Goal: Task Accomplishment & Management: Manage account settings

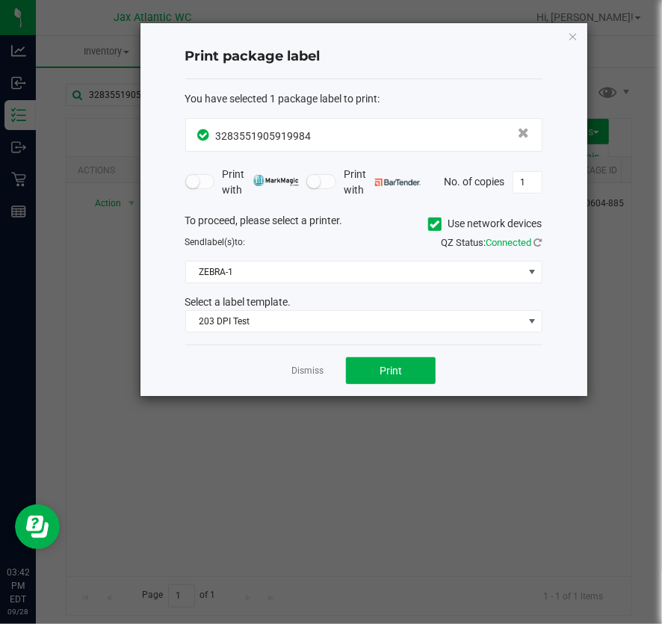
click at [578, 34] on icon "button" at bounding box center [573, 36] width 10 height 18
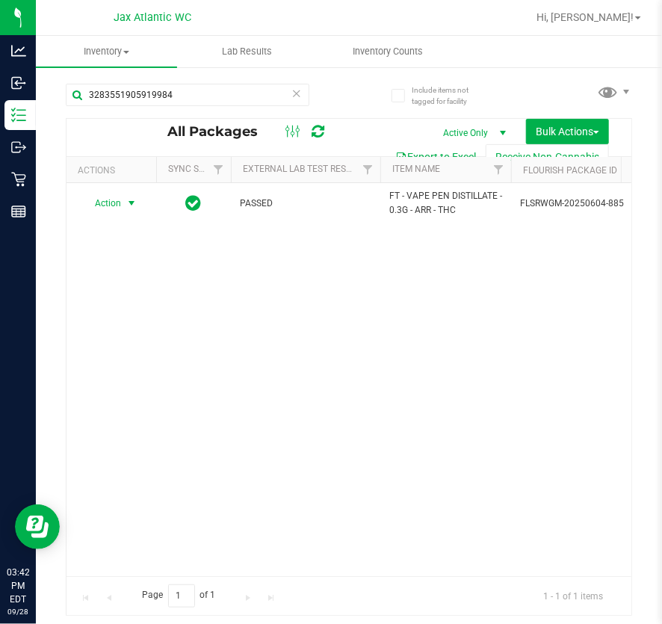
click at [201, 81] on div "3283551905919984" at bounding box center [207, 94] width 283 height 48
click at [201, 82] on div "3283551905919984" at bounding box center [207, 94] width 283 height 48
click at [201, 87] on input "3283551905919984" at bounding box center [188, 95] width 244 height 22
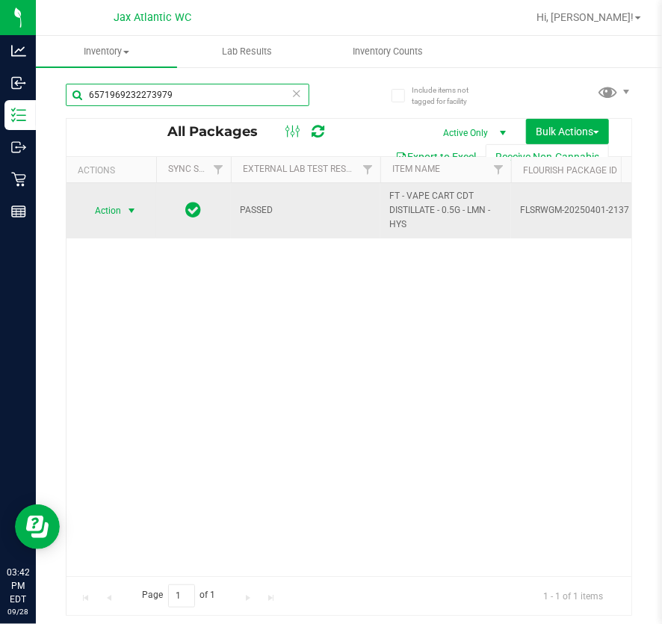
type input "6571969232273979"
click at [119, 212] on span "Action" at bounding box center [101, 210] width 40 height 21
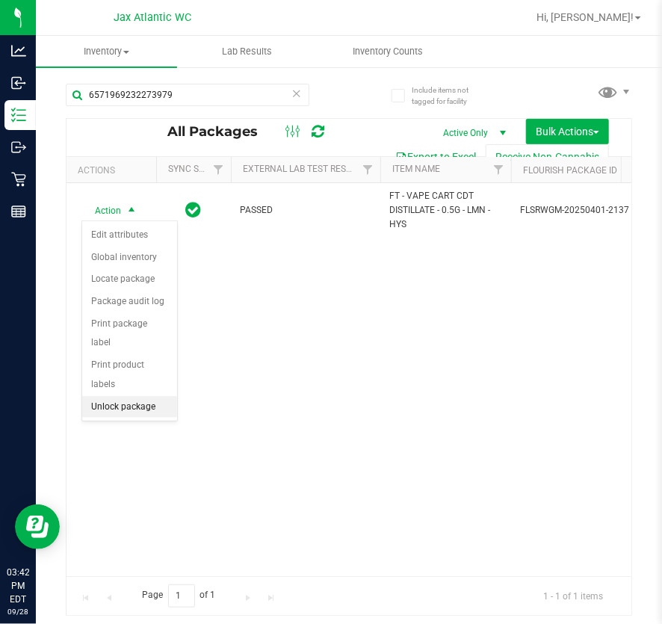
click at [109, 396] on li "Unlock package" at bounding box center [129, 407] width 95 height 22
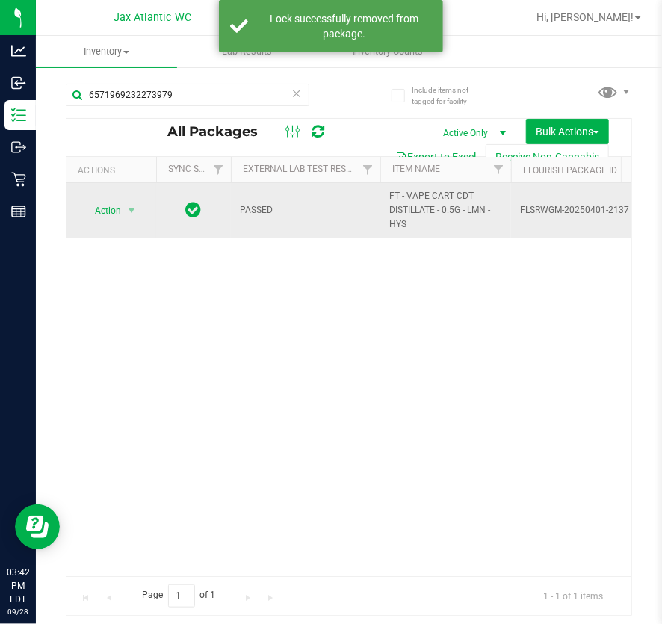
click at [113, 211] on span "Action" at bounding box center [101, 210] width 40 height 21
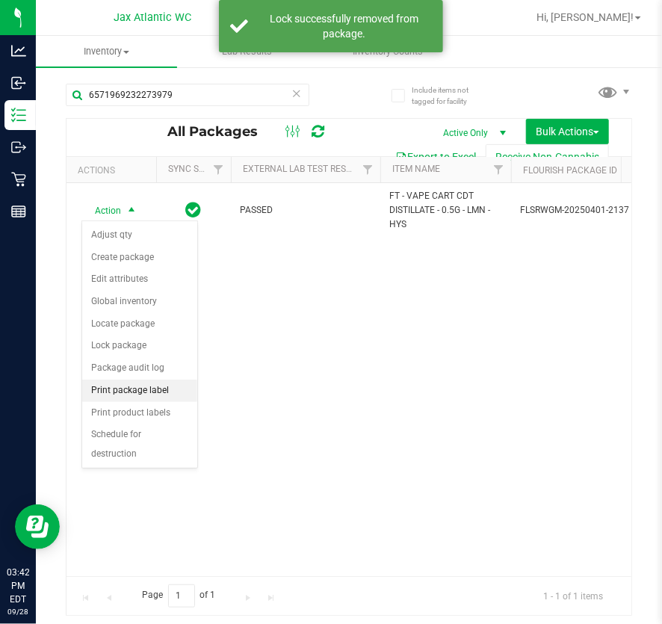
click at [138, 390] on li "Print package label" at bounding box center [139, 391] width 115 height 22
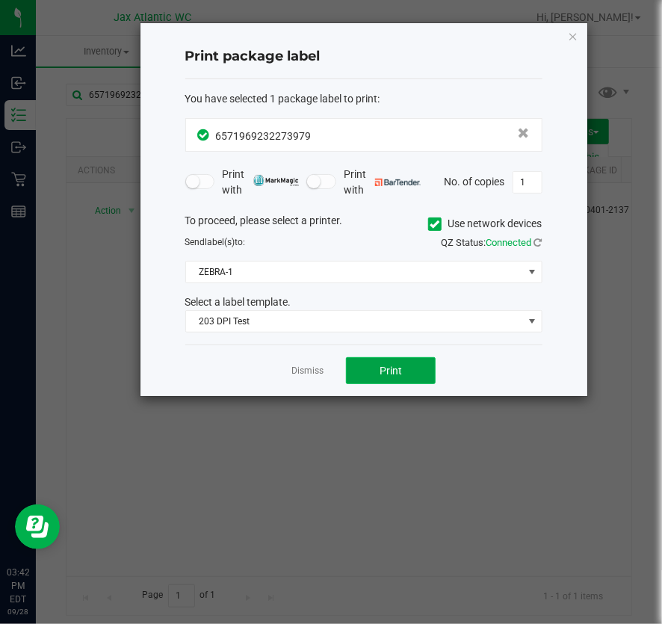
click at [404, 373] on button "Print" at bounding box center [391, 370] width 90 height 27
click at [575, 33] on icon "button" at bounding box center [573, 36] width 10 height 18
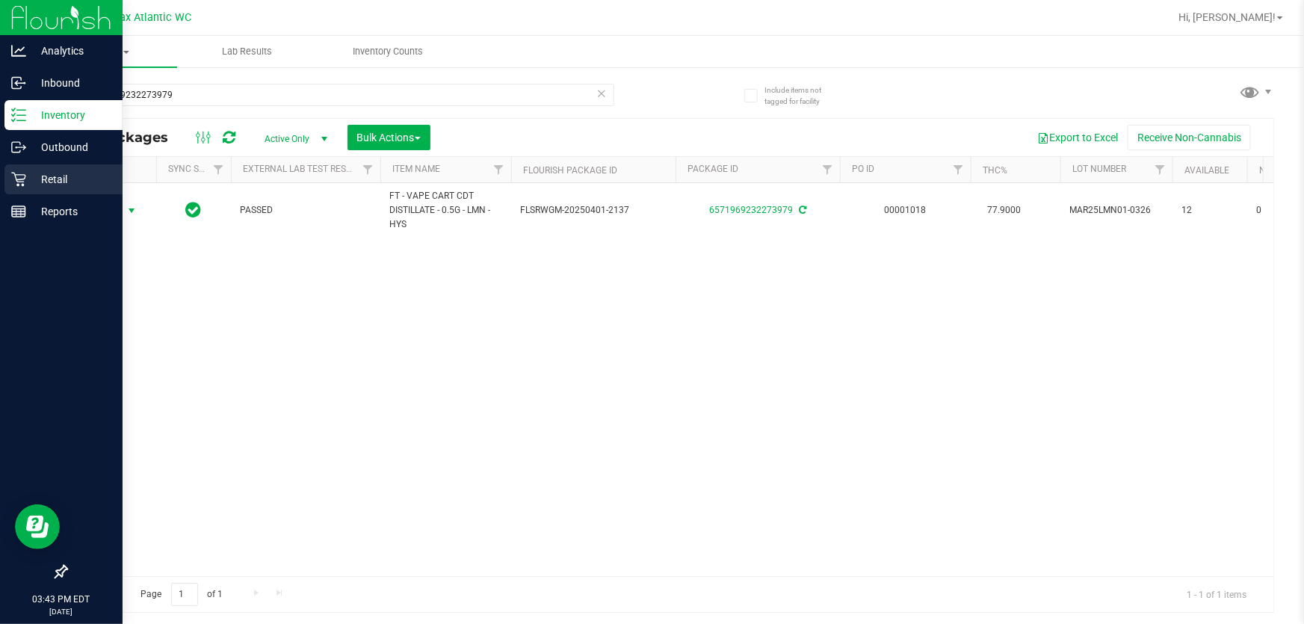
click at [26, 182] on p "Retail" at bounding box center [71, 179] width 90 height 18
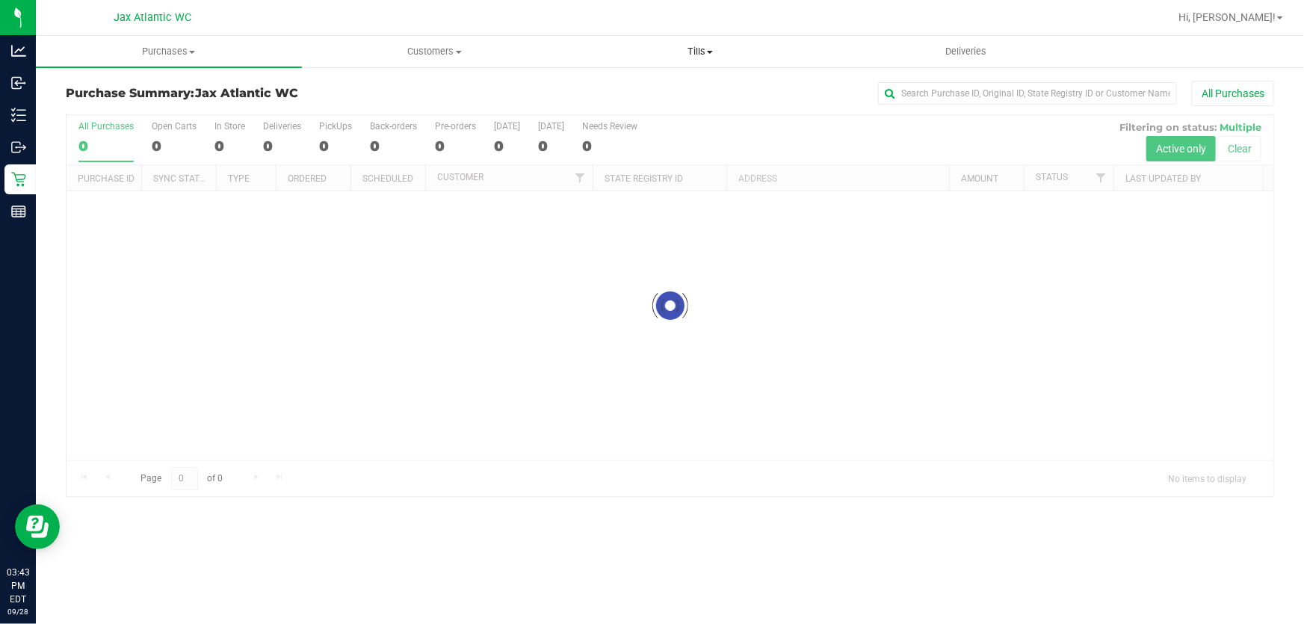
click at [661, 45] on span "Tills" at bounding box center [700, 51] width 265 height 13
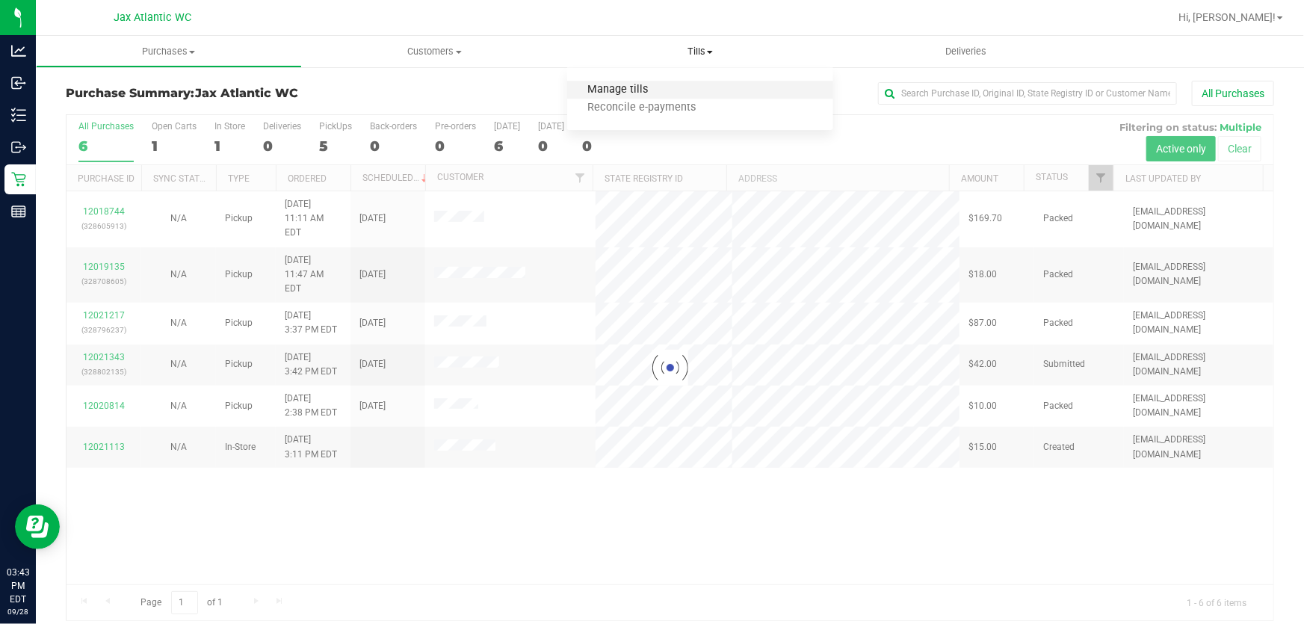
click at [637, 87] on span "Manage tills" at bounding box center [617, 90] width 101 height 13
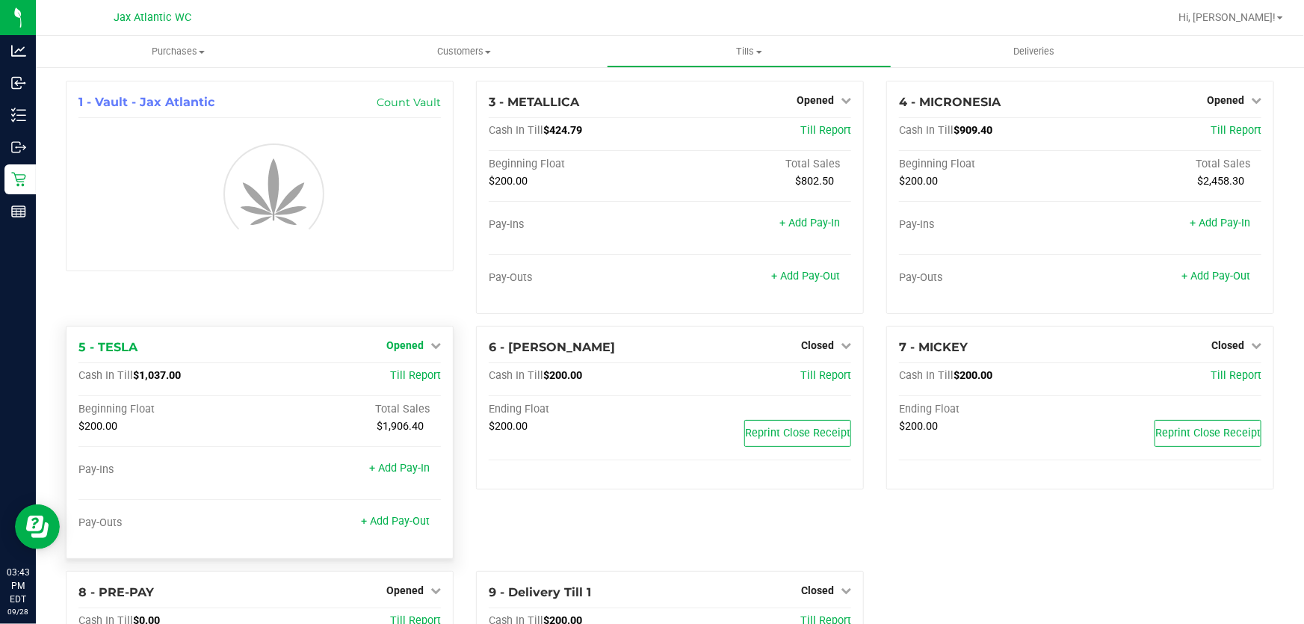
click at [414, 348] on span "Opened" at bounding box center [404, 345] width 37 height 12
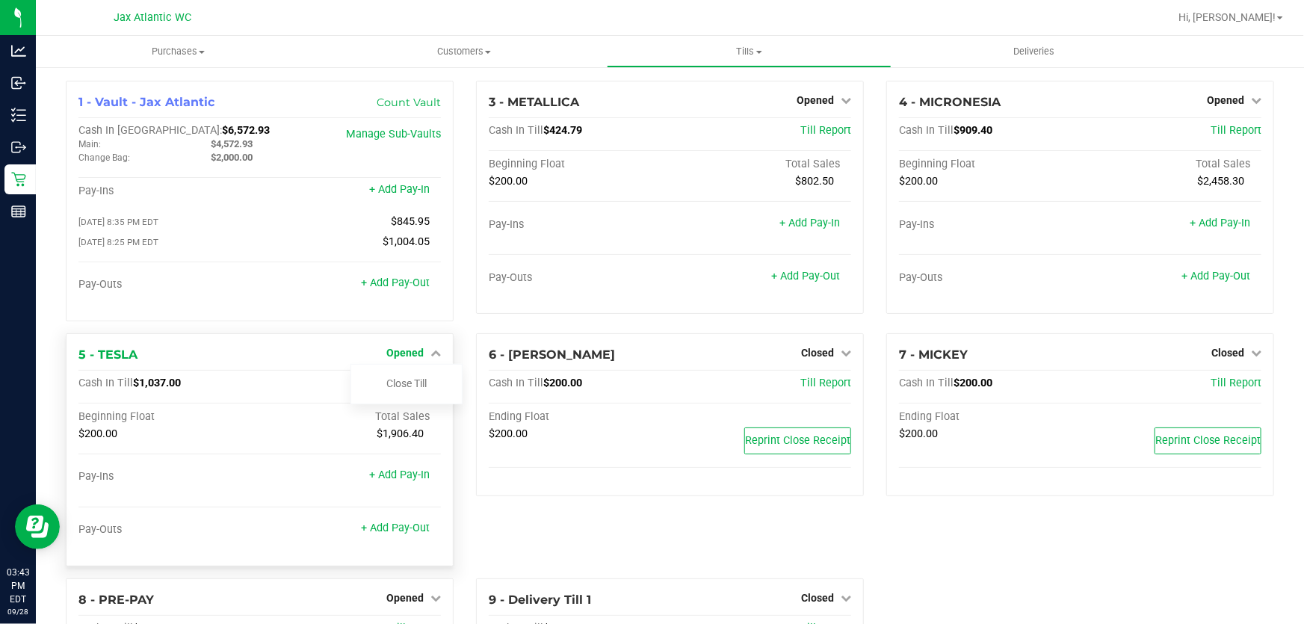
click at [408, 352] on span "Opened" at bounding box center [404, 353] width 37 height 12
click at [404, 529] on link "+ Add Pay-Out" at bounding box center [395, 528] width 69 height 13
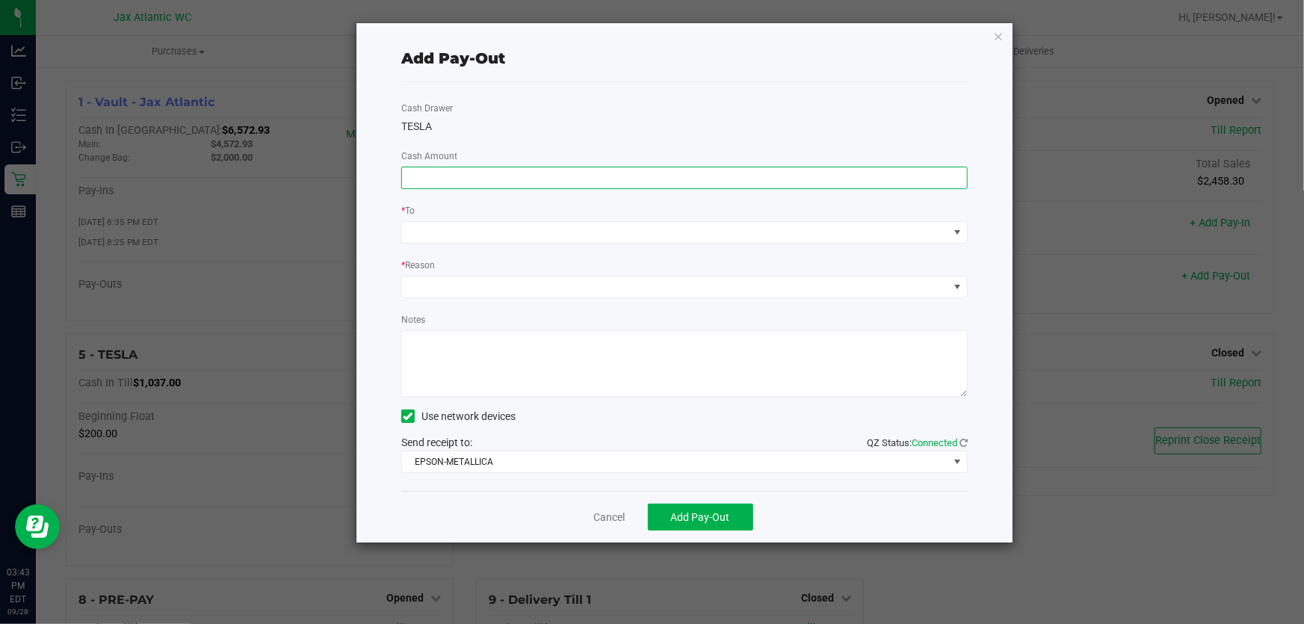
click at [448, 179] on input at bounding box center [684, 177] width 565 height 21
click at [451, 176] on input at bounding box center [684, 177] width 565 height 21
type input "$820.00"
click at [478, 238] on span at bounding box center [675, 232] width 546 height 21
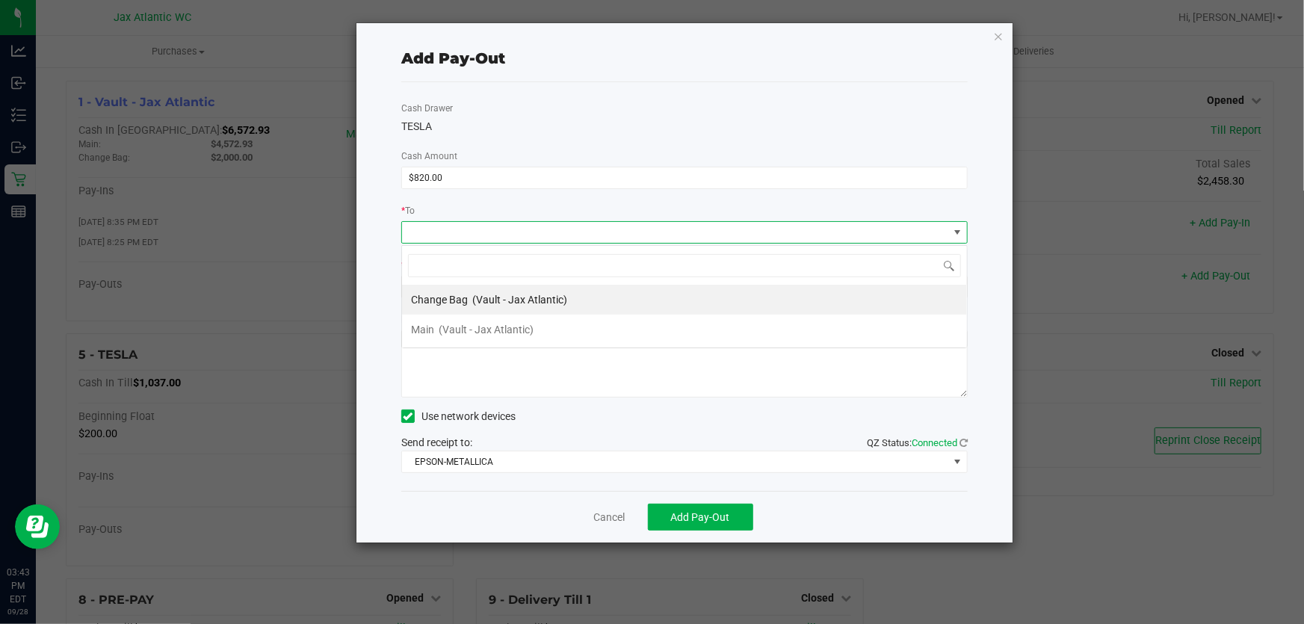
scroll to position [22, 567]
click at [448, 325] on span "(Vault - Jax Atlantic)" at bounding box center [486, 330] width 95 height 12
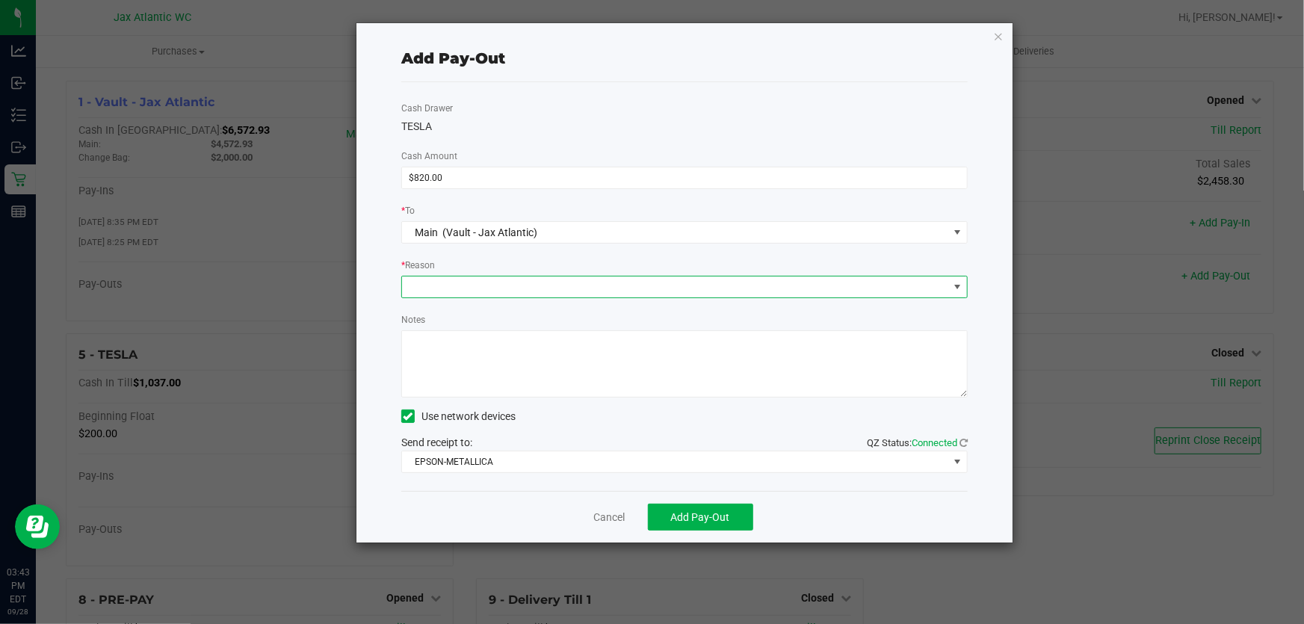
click at [444, 293] on span at bounding box center [675, 287] width 546 height 21
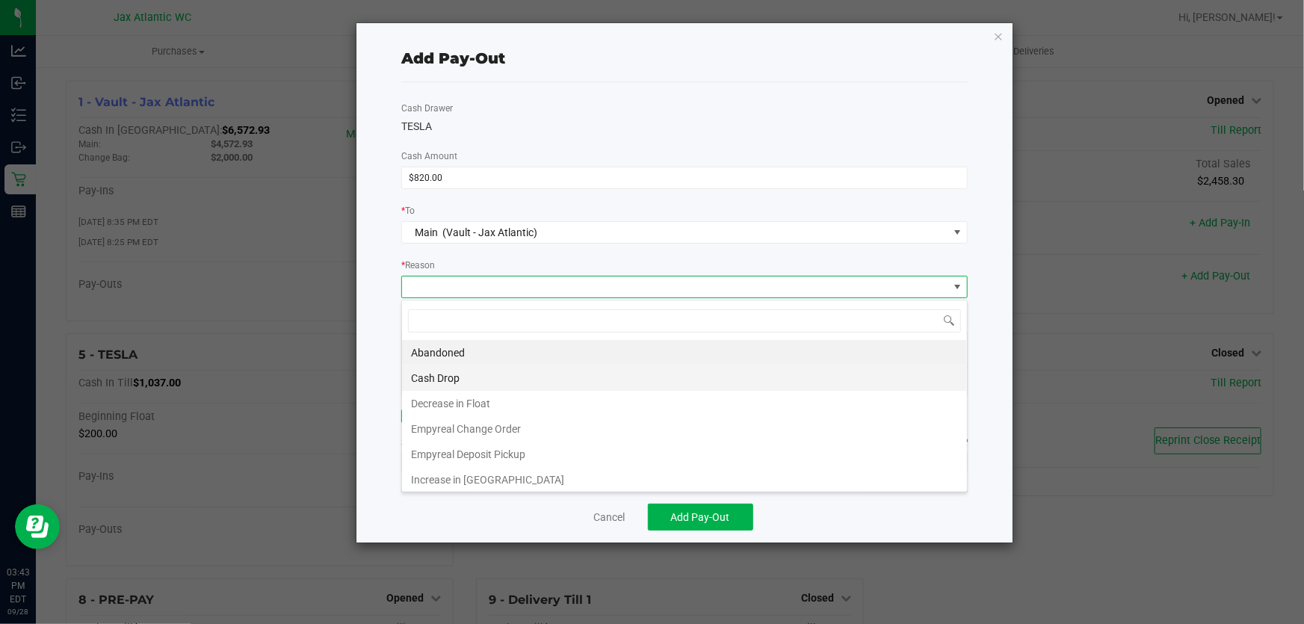
click at [429, 373] on li "Cash Drop" at bounding box center [684, 377] width 565 height 25
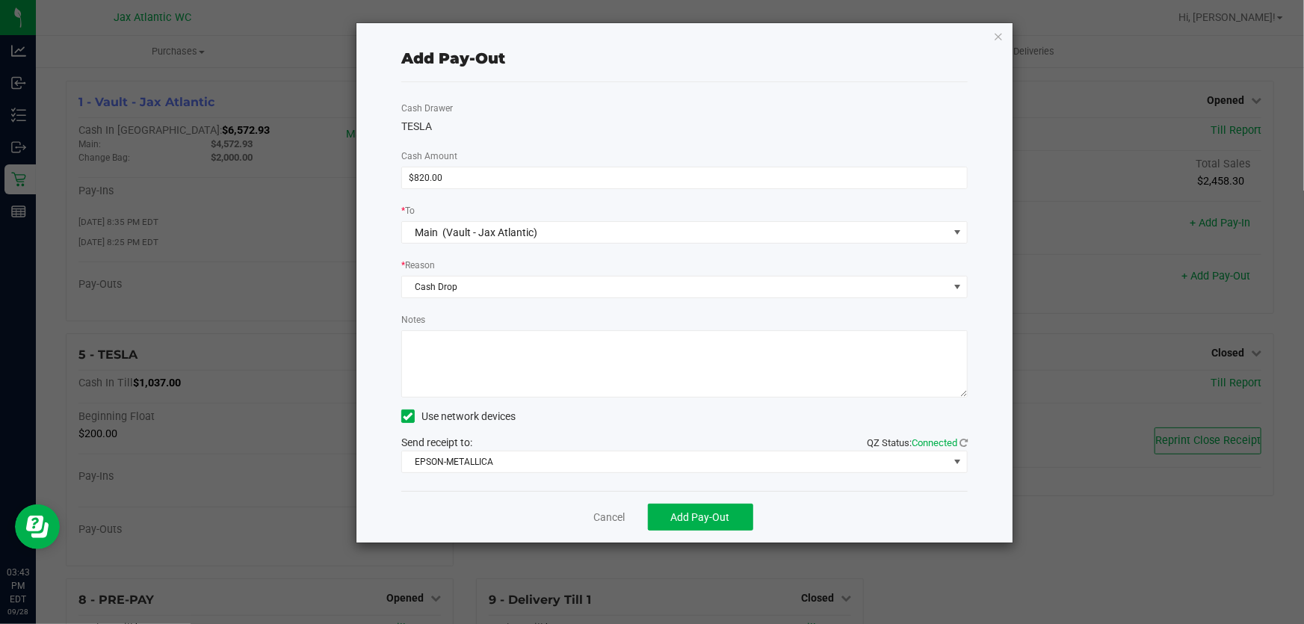
click at [438, 348] on textarea "Notes" at bounding box center [684, 363] width 566 height 67
type textarea "kl"
click at [457, 471] on span "EPSON-METALLICA" at bounding box center [675, 461] width 546 height 21
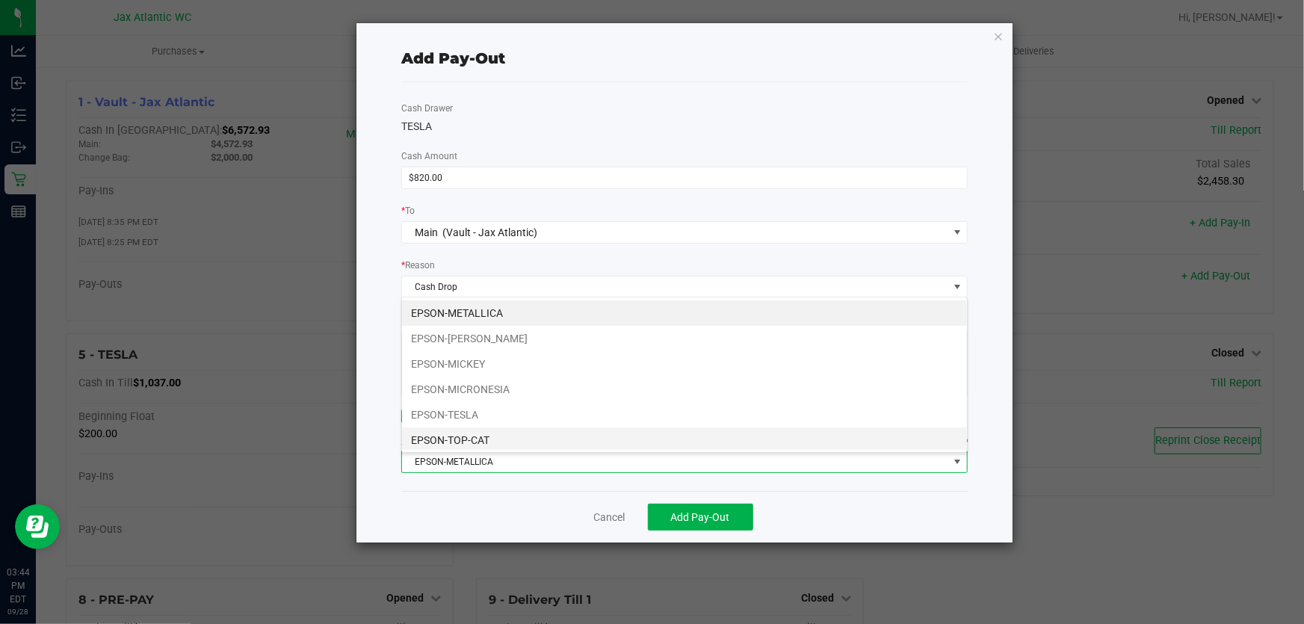
click at [478, 431] on li "EPSON-TOP-CAT" at bounding box center [684, 439] width 565 height 25
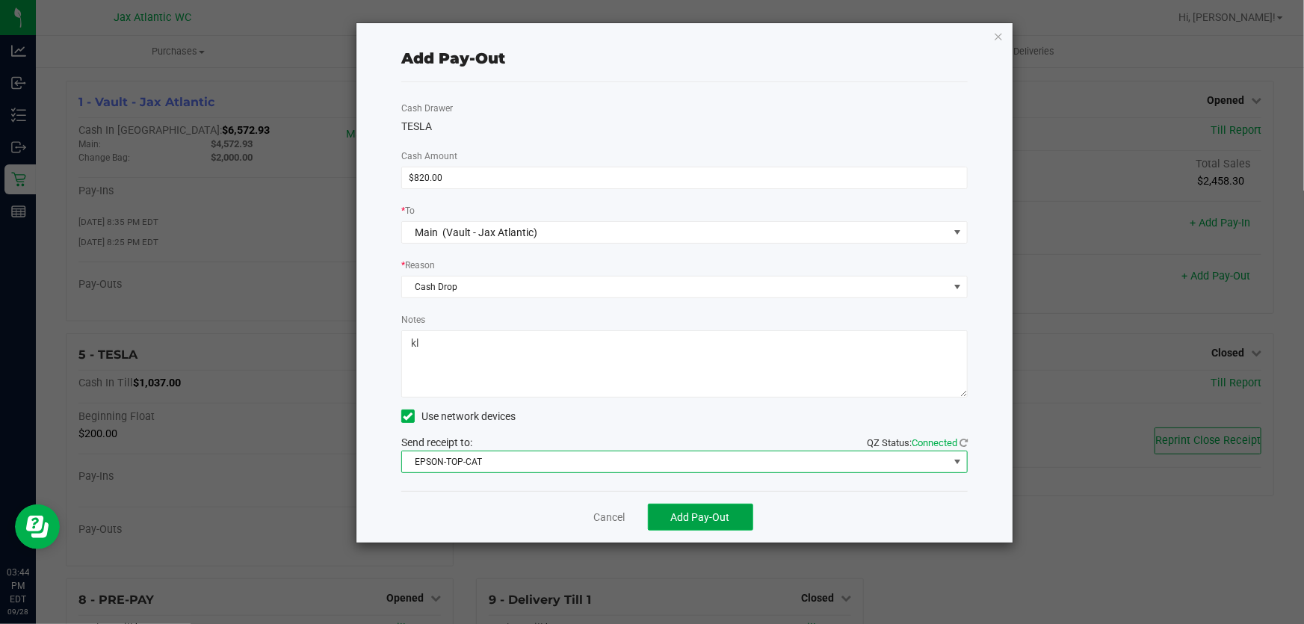
click at [661, 523] on span "Add Pay-Out" at bounding box center [700, 517] width 59 height 12
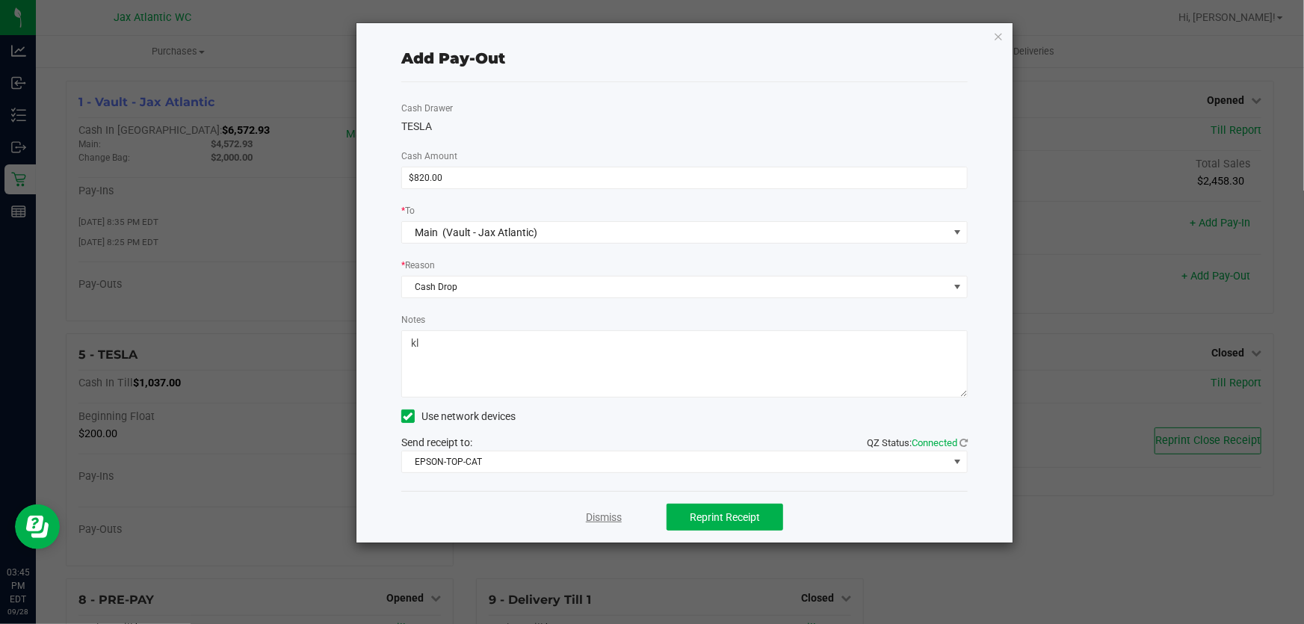
click at [607, 515] on link "Dismiss" at bounding box center [604, 518] width 36 height 16
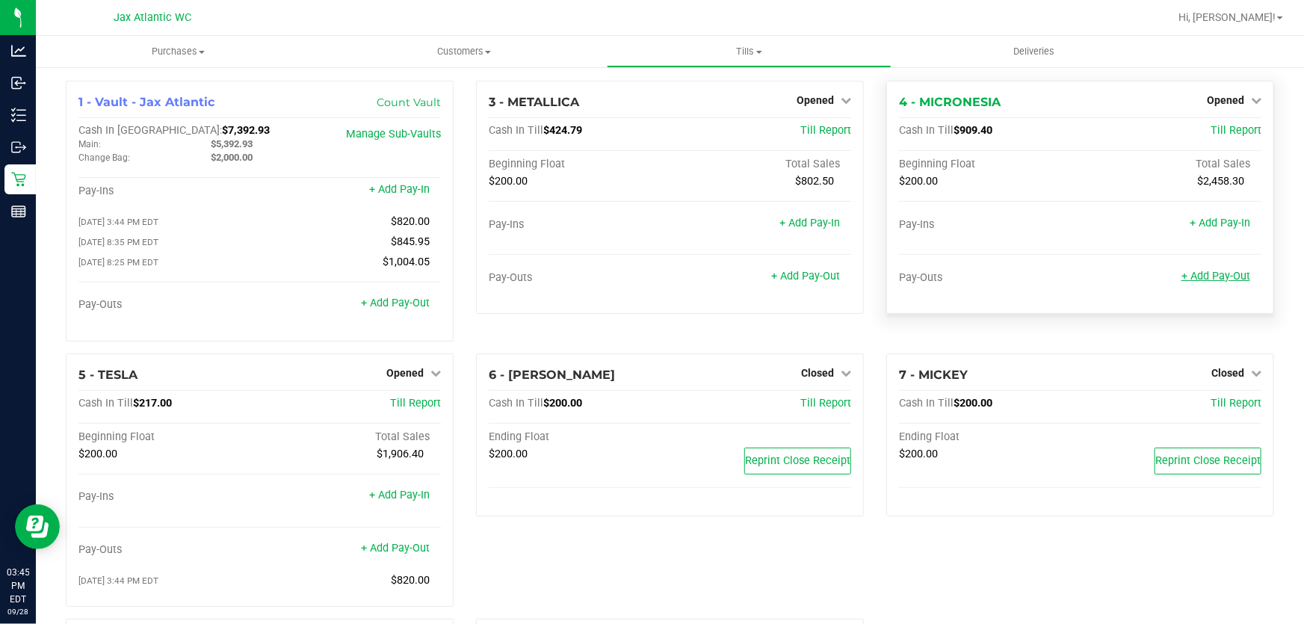
click at [661, 278] on link "+ Add Pay-Out" at bounding box center [1216, 276] width 69 height 13
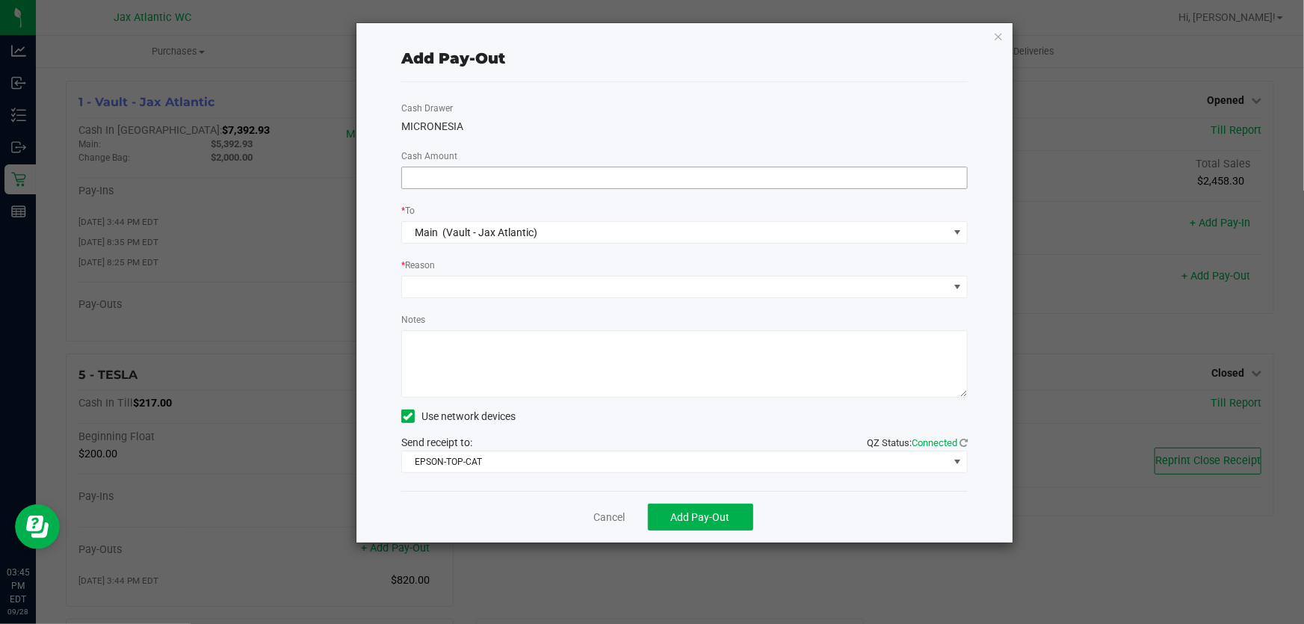
click at [553, 189] on span at bounding box center [684, 178] width 566 height 22
click at [565, 177] on input at bounding box center [684, 177] width 565 height 21
type input "$700.00"
click at [451, 297] on span at bounding box center [675, 287] width 546 height 21
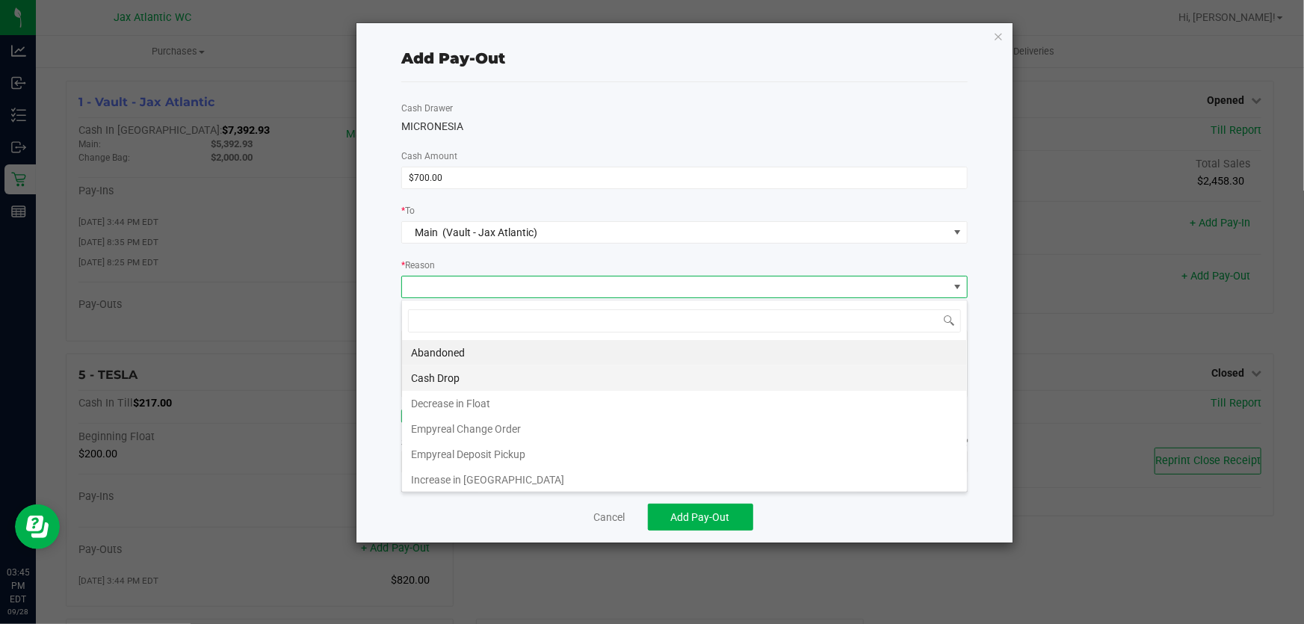
click at [433, 380] on li "Cash Drop" at bounding box center [684, 377] width 565 height 25
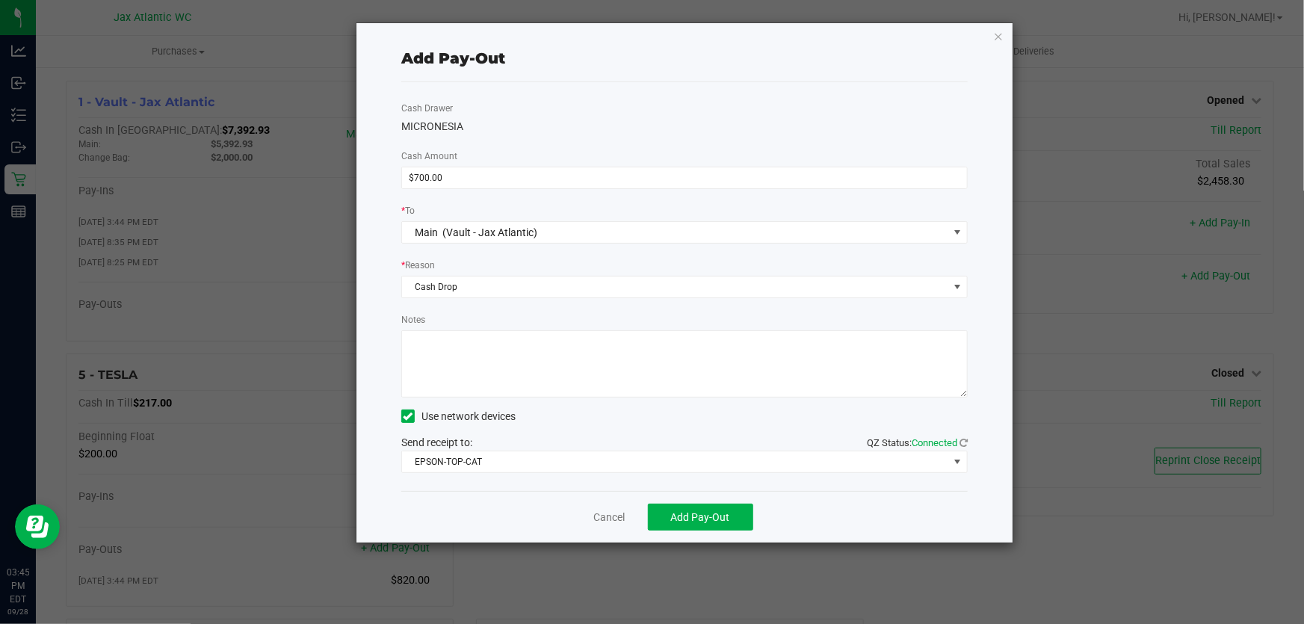
drag, startPoint x: 429, startPoint y: 339, endPoint x: 439, endPoint y: 330, distance: 13.8
click at [428, 339] on textarea "Notes" at bounding box center [684, 363] width 566 height 67
type textarea "kl"
drag, startPoint x: 678, startPoint y: 520, endPoint x: 760, endPoint y: 520, distance: 82.2
click at [661, 521] on span "Add Pay-Out" at bounding box center [700, 517] width 59 height 12
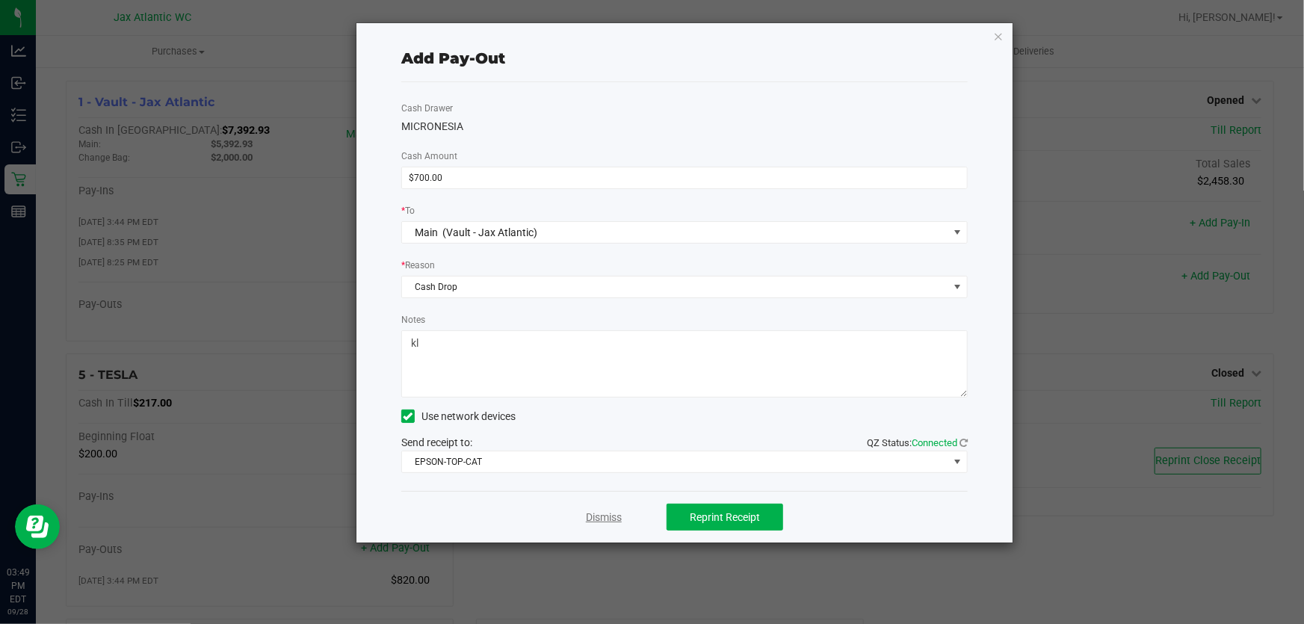
click at [586, 518] on link "Dismiss" at bounding box center [604, 518] width 36 height 16
